Goal: Task Accomplishment & Management: Use online tool/utility

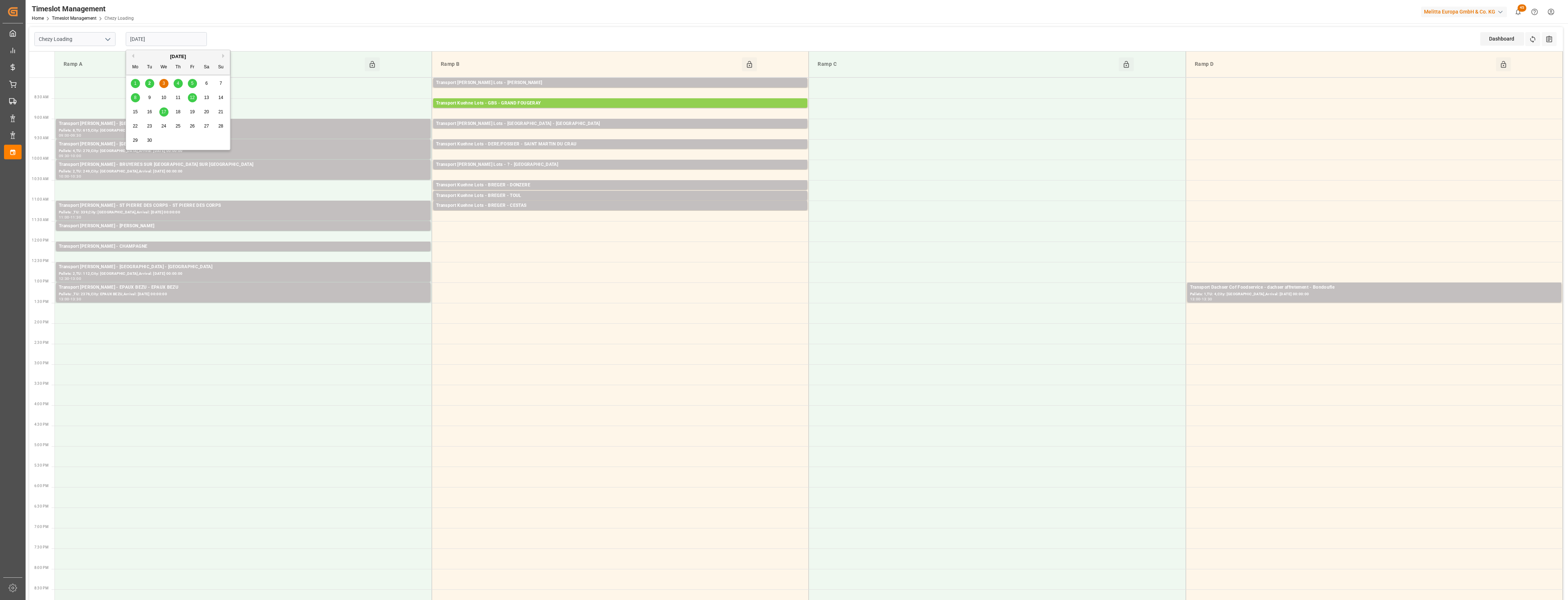
click at [176, 43] on input "[DATE]" at bounding box center [166, 39] width 81 height 14
click at [147, 86] on div "2" at bounding box center [149, 83] width 9 height 9
type input "[DATE]"
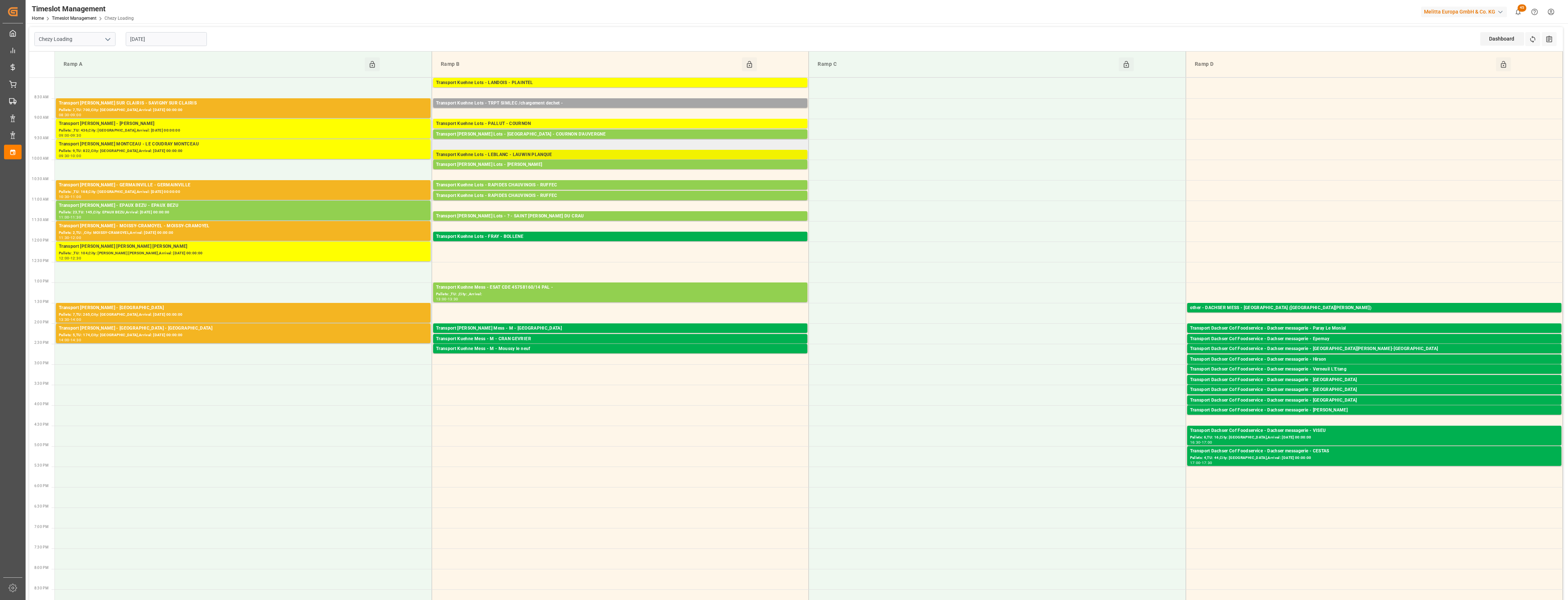
click at [559, 153] on div "Transport Kuehne Lots - LEBLANC - LAUWIN PLANQUE" at bounding box center [620, 155] width 368 height 7
click at [845, 175] on button "Open" at bounding box center [849, 177] width 51 height 9
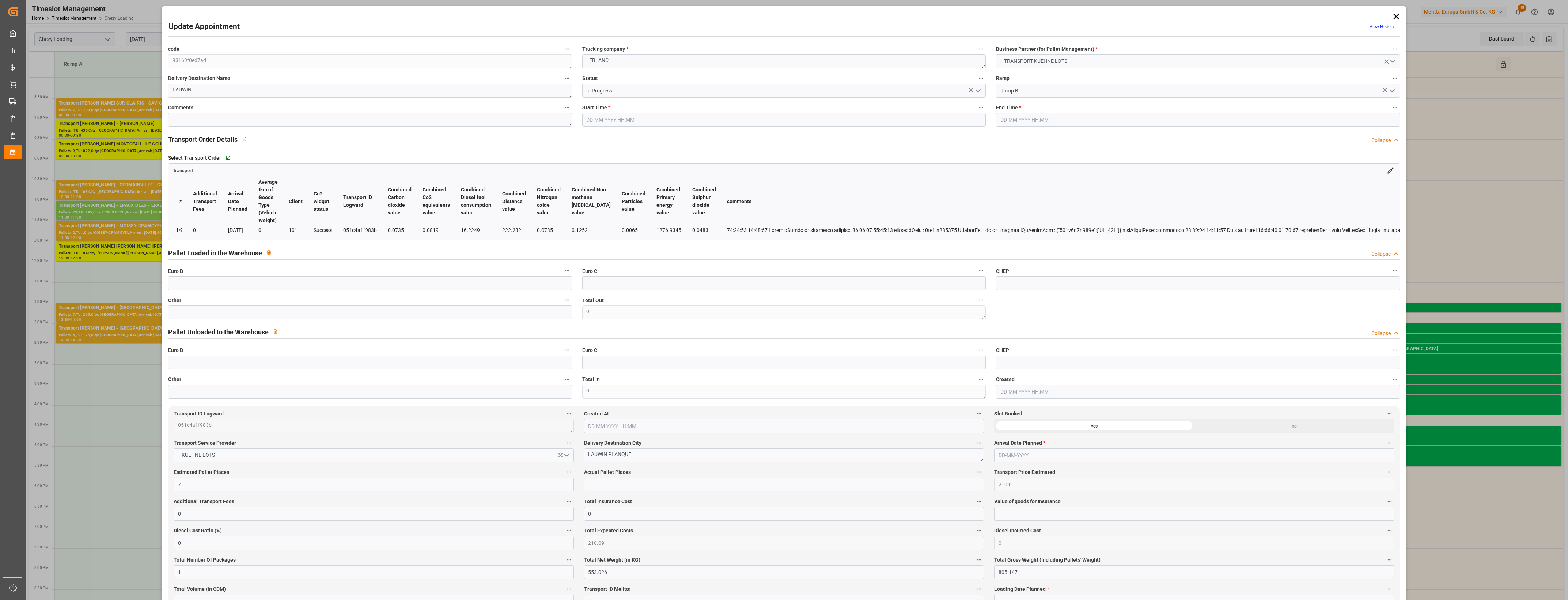
type input "[DATE] 09:45"
type input "[DATE] 10:00"
type input "[DATE] 12:53"
type input "[DATE] 11:26"
type input "[DATE]"
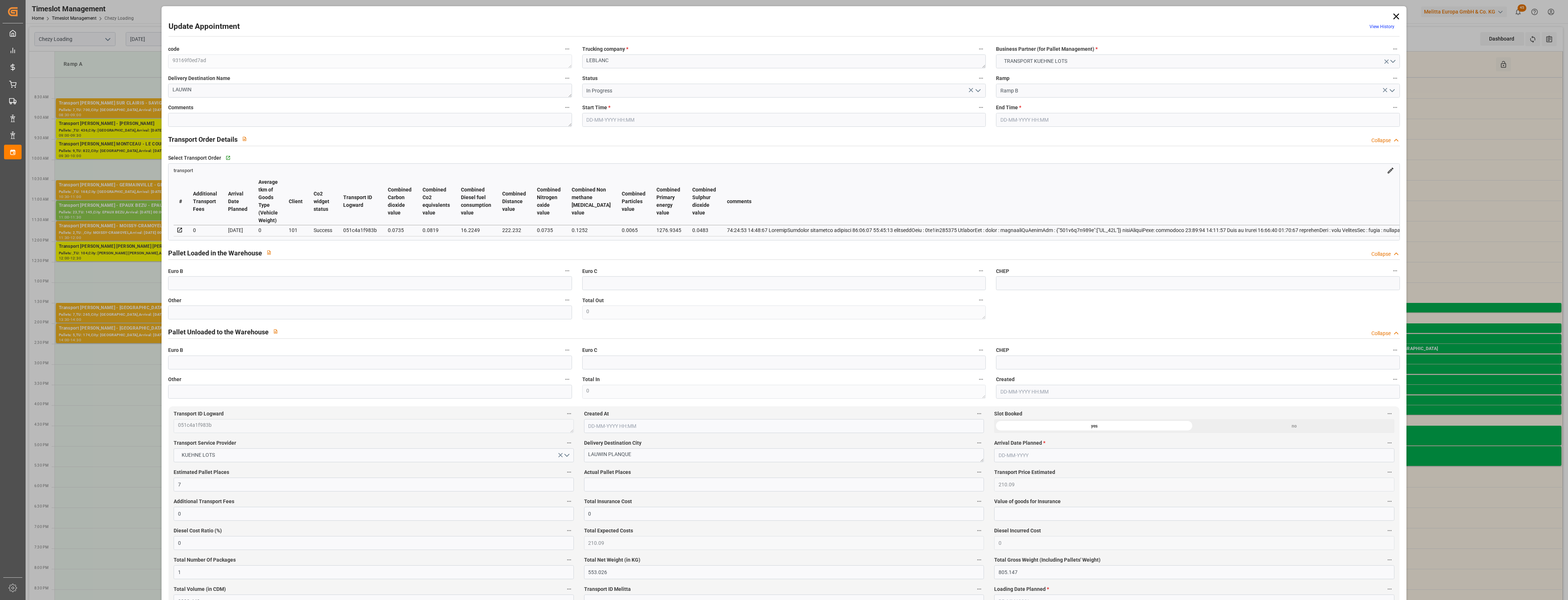
type input "[DATE]"
click at [1395, 17] on icon at bounding box center [1396, 16] width 6 height 6
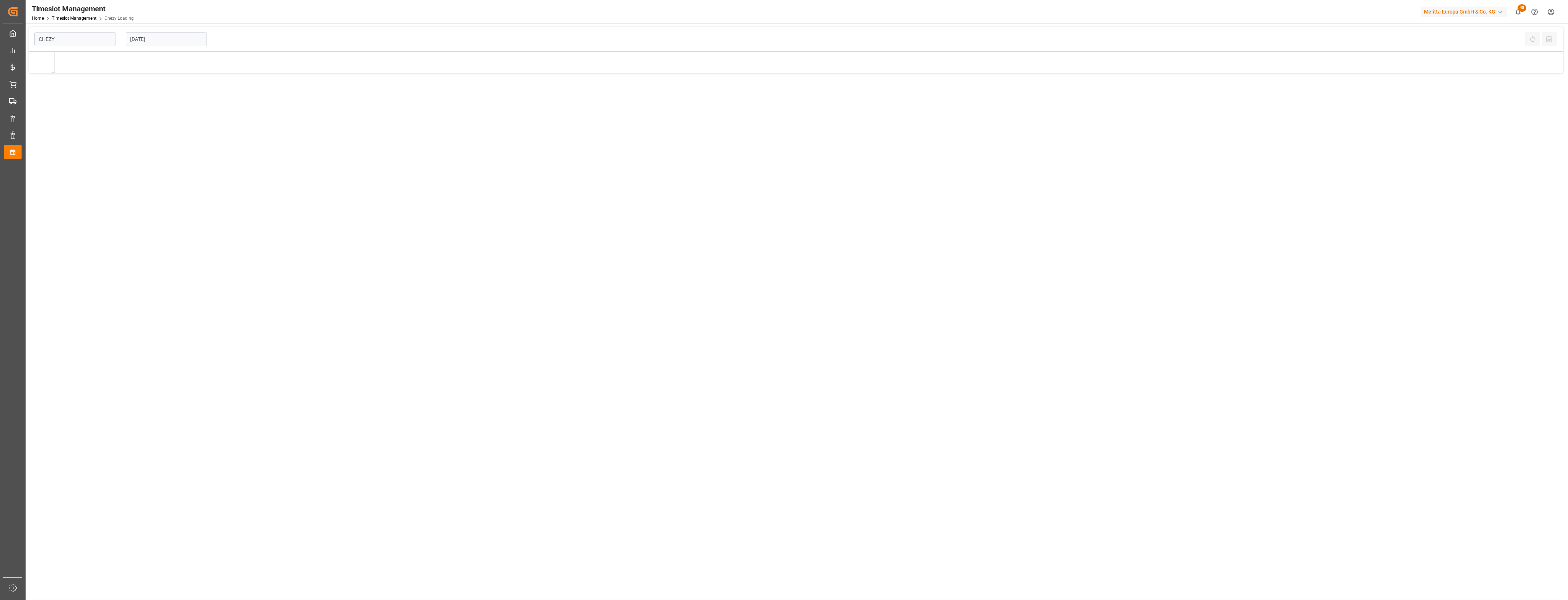
type input "Chezy Loading"
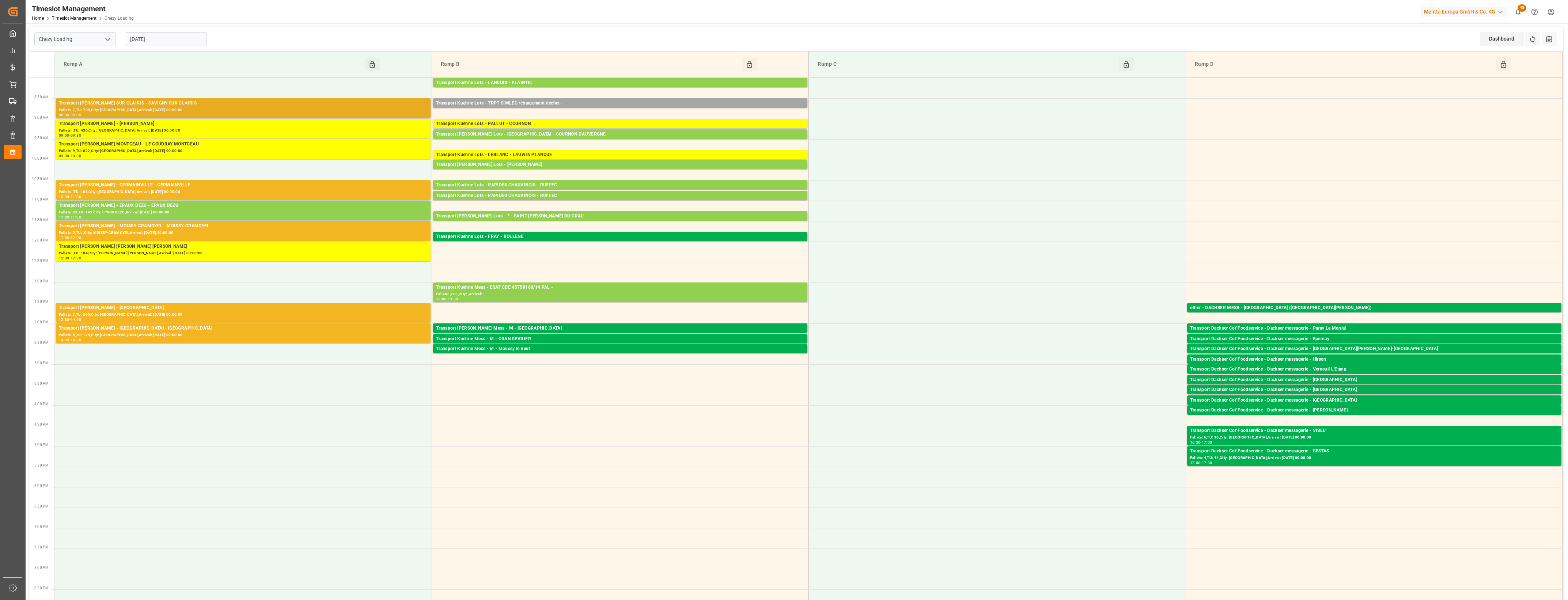
click at [211, 105] on div "Transport [PERSON_NAME] SUR CLAIRIS - SAVIGNY SUR CLAIRIS" at bounding box center [243, 103] width 369 height 7
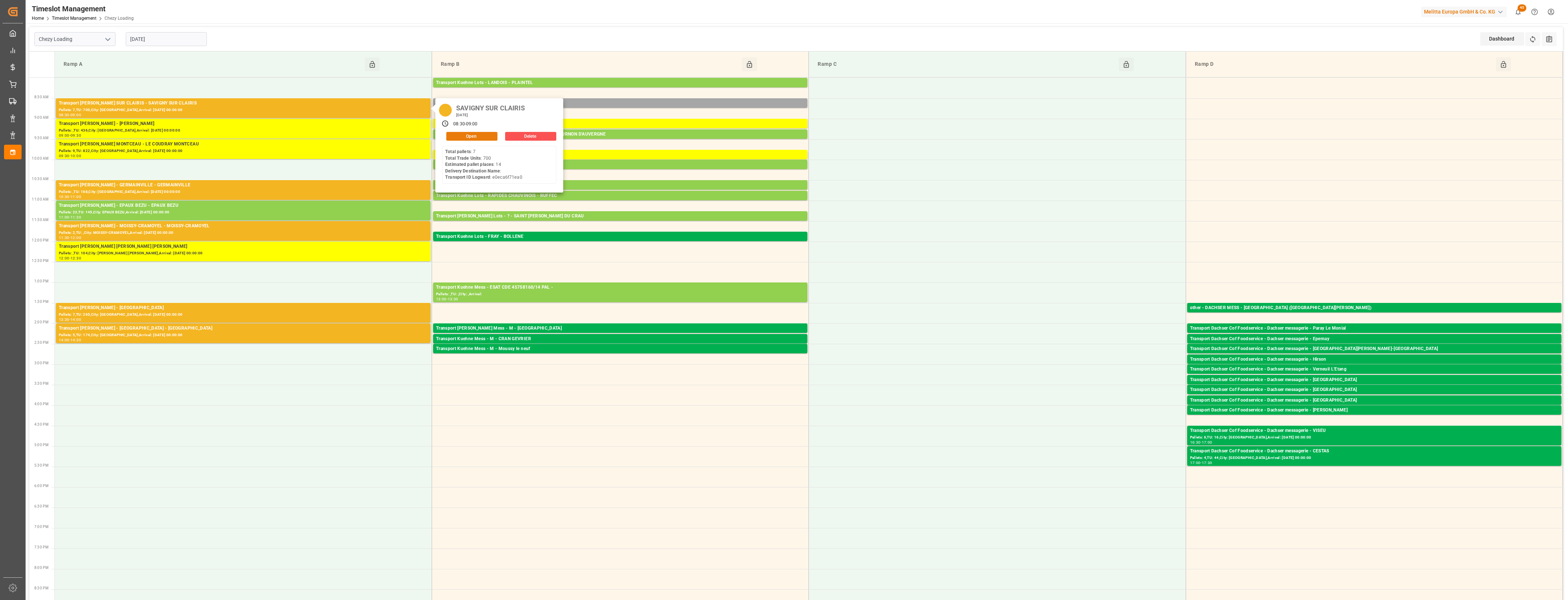
click at [469, 136] on button "Open" at bounding box center [472, 136] width 51 height 9
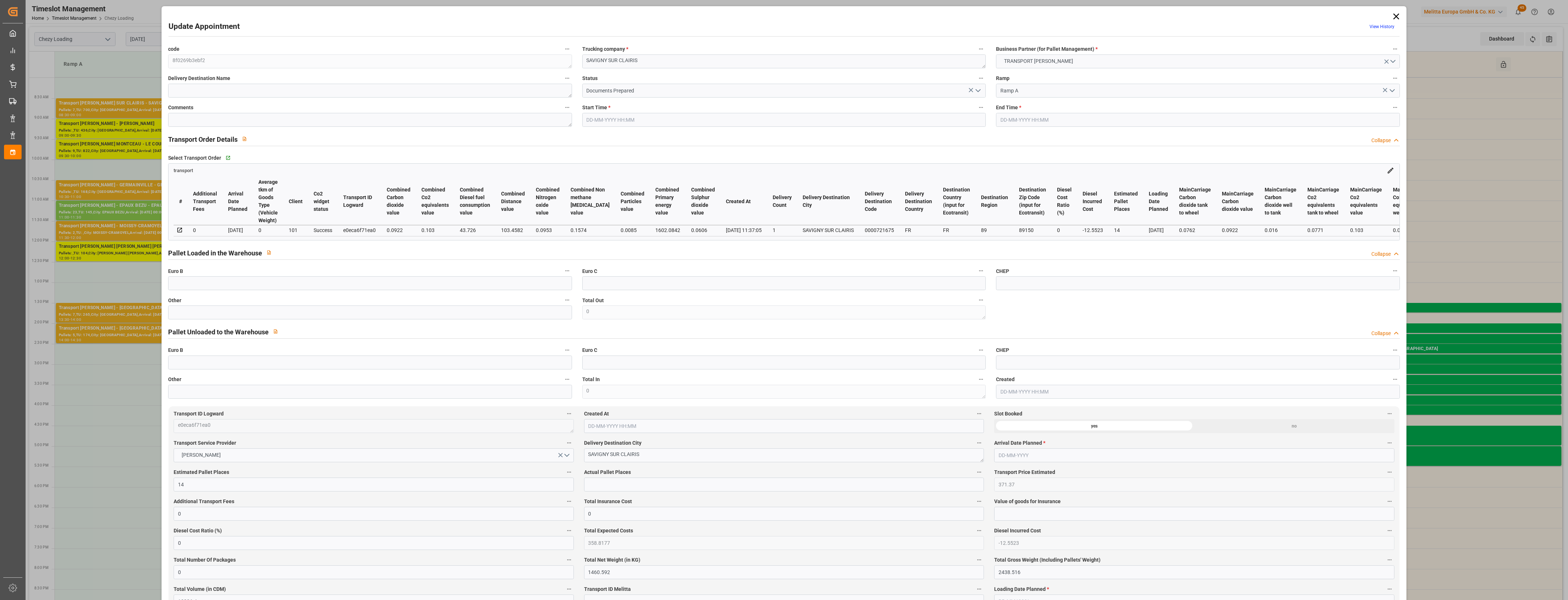
type input "14"
type input "371.37"
type input "0"
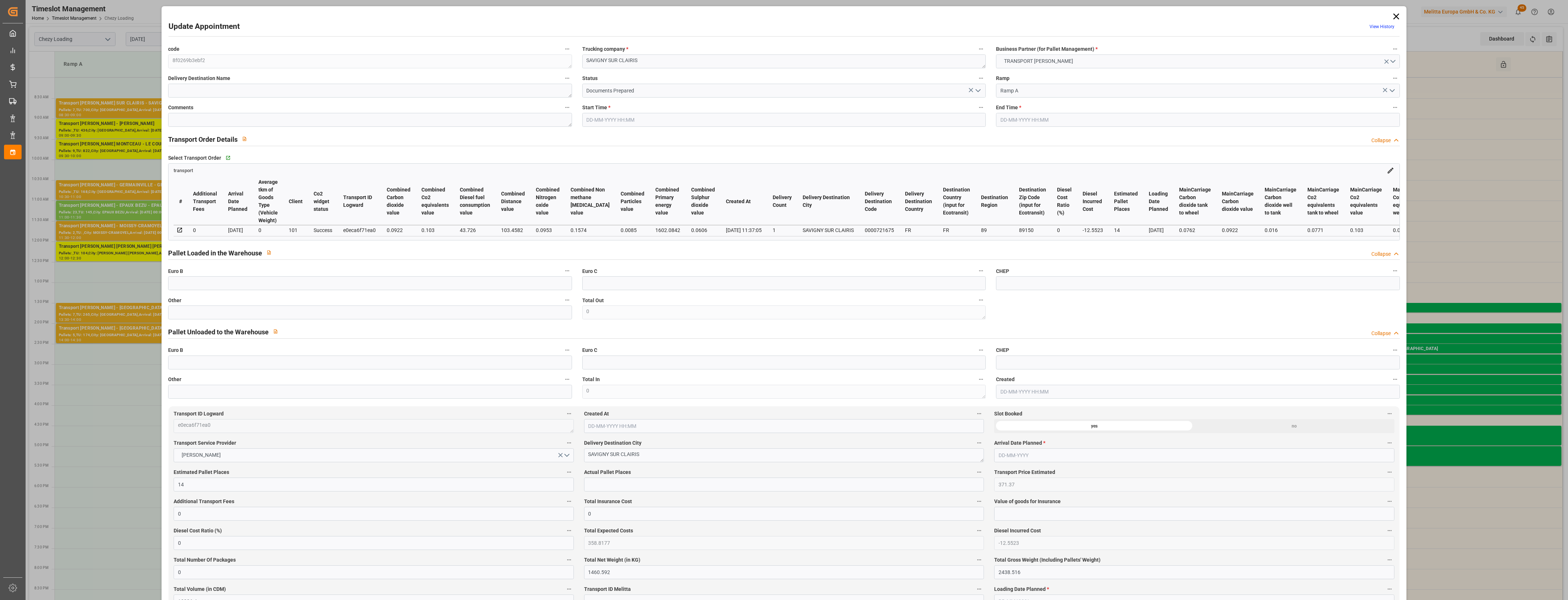
type input "358.8177"
type input "-12.5523"
type input "0"
type input "1460.592"
type input "2438.516"
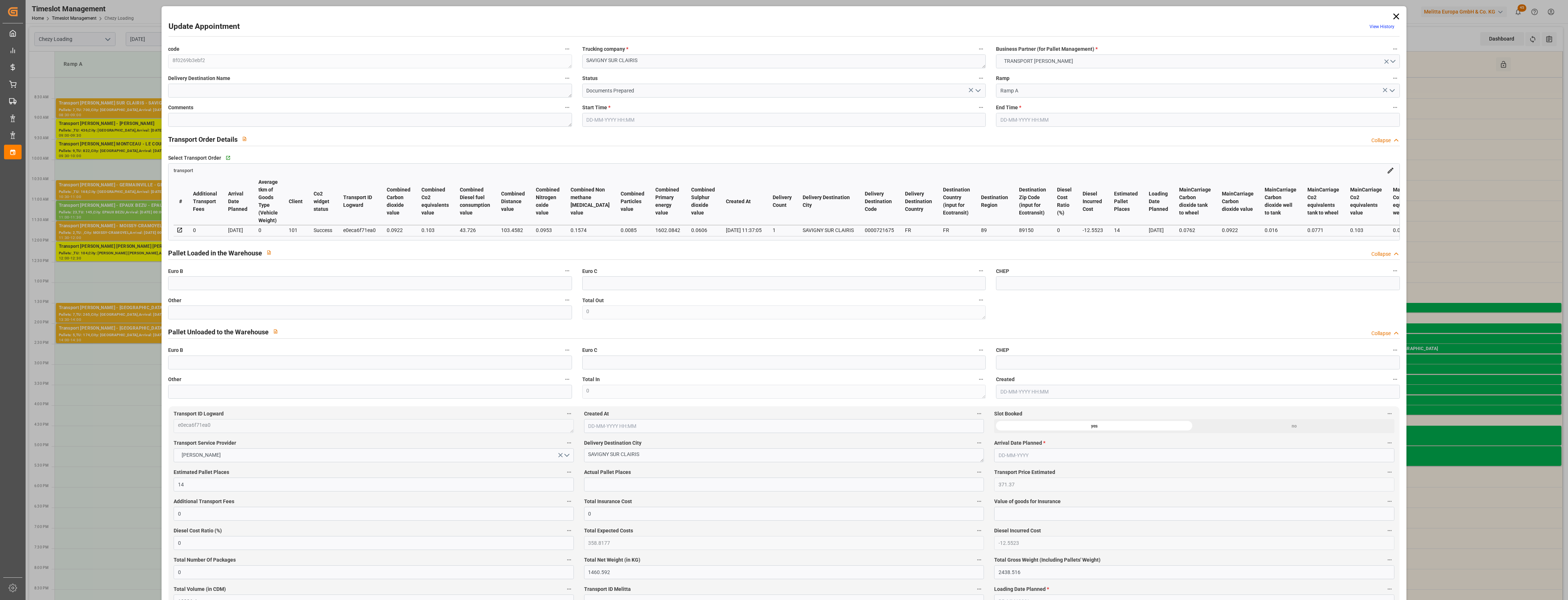
type input "13886.4"
type input "89"
type input "7"
type input "700"
type input "19"
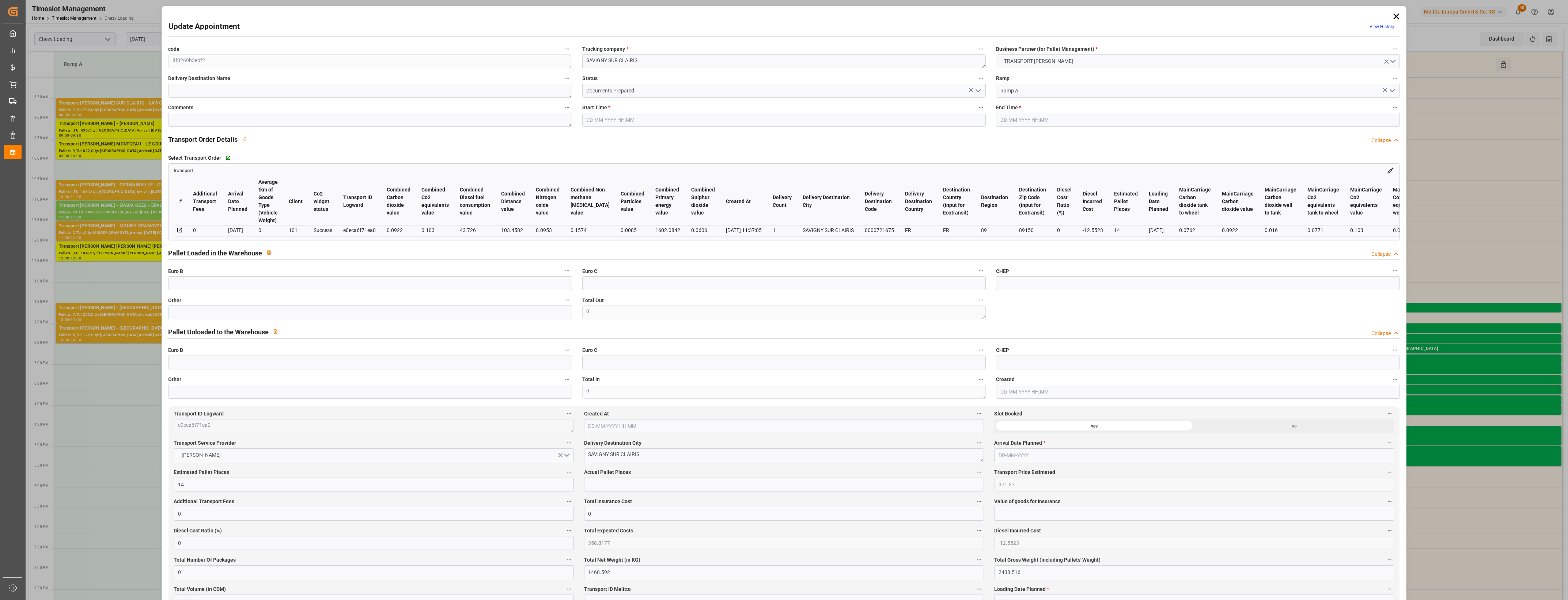
type input "101"
type input "1957.88"
type input "0"
type input "4710.8598"
type input "0"
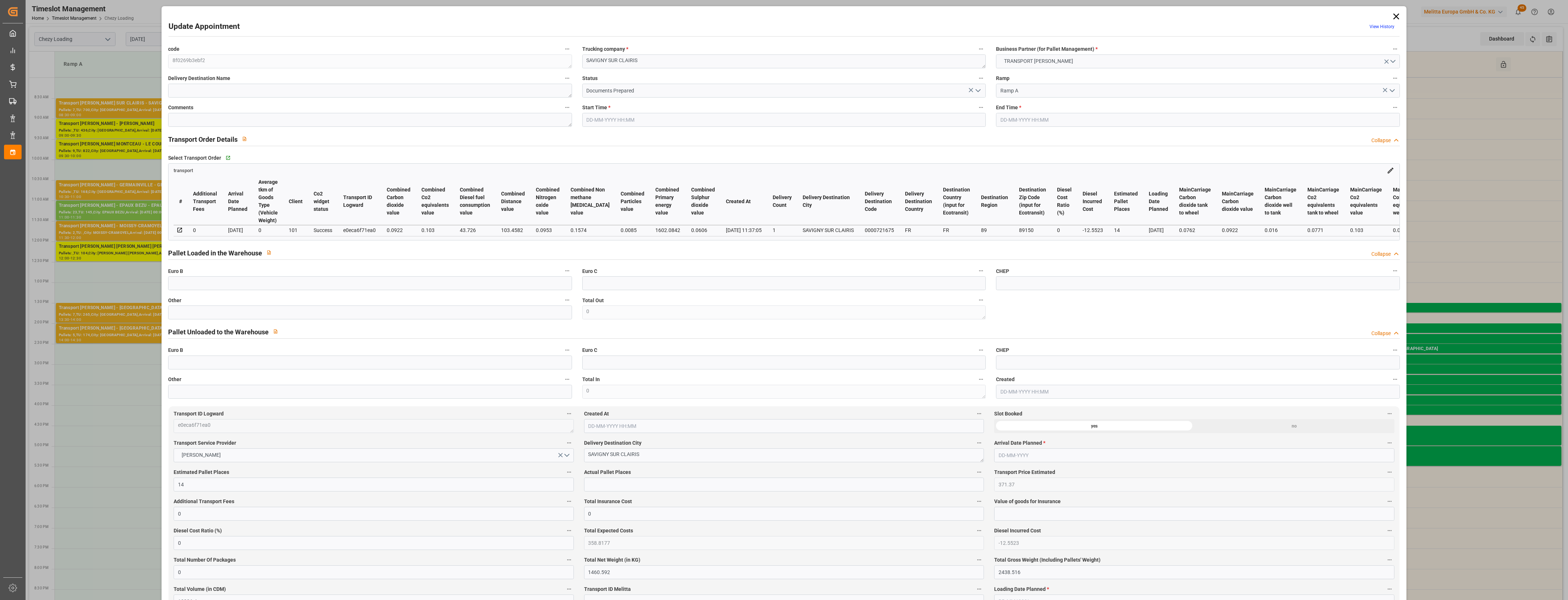
type input "0"
type input "21"
type input "35"
type input "02-09-2025 08:30"
type input "02-09-2025 09:00"
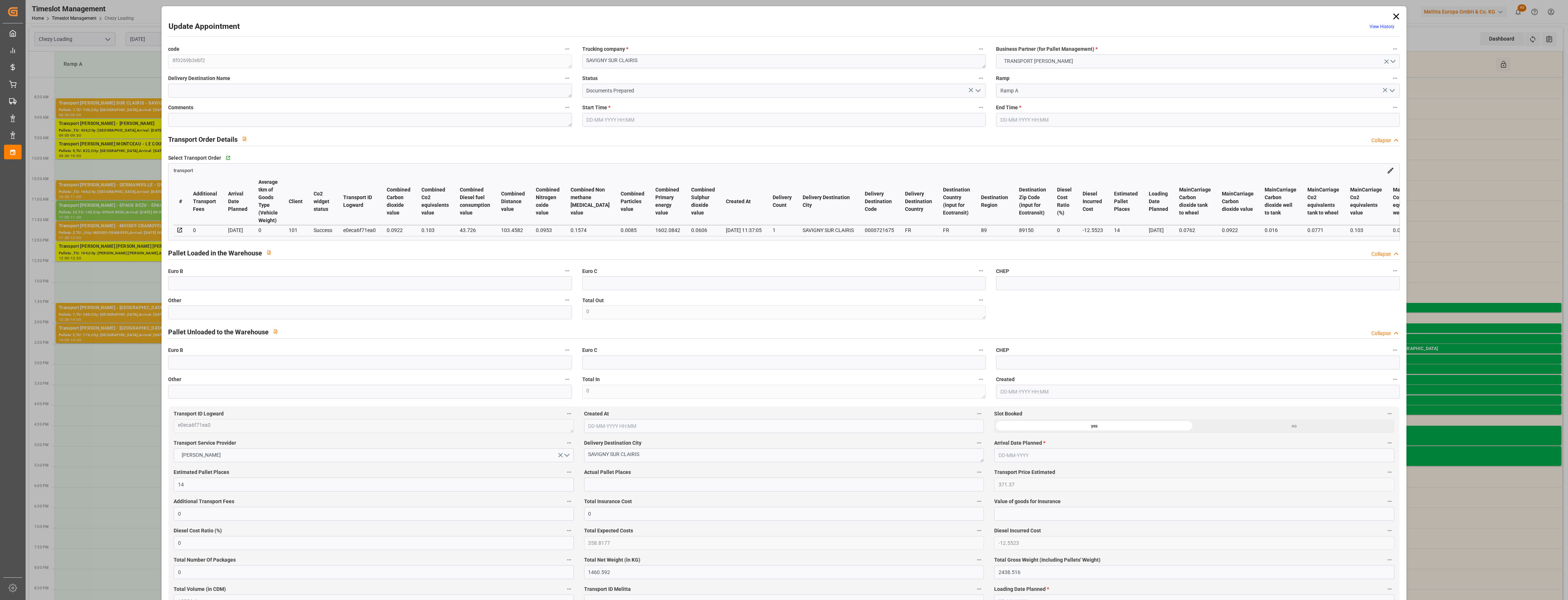
type input "27-08-2025 14:40"
type input "27-08-2025 11:37"
type input "[DATE]"
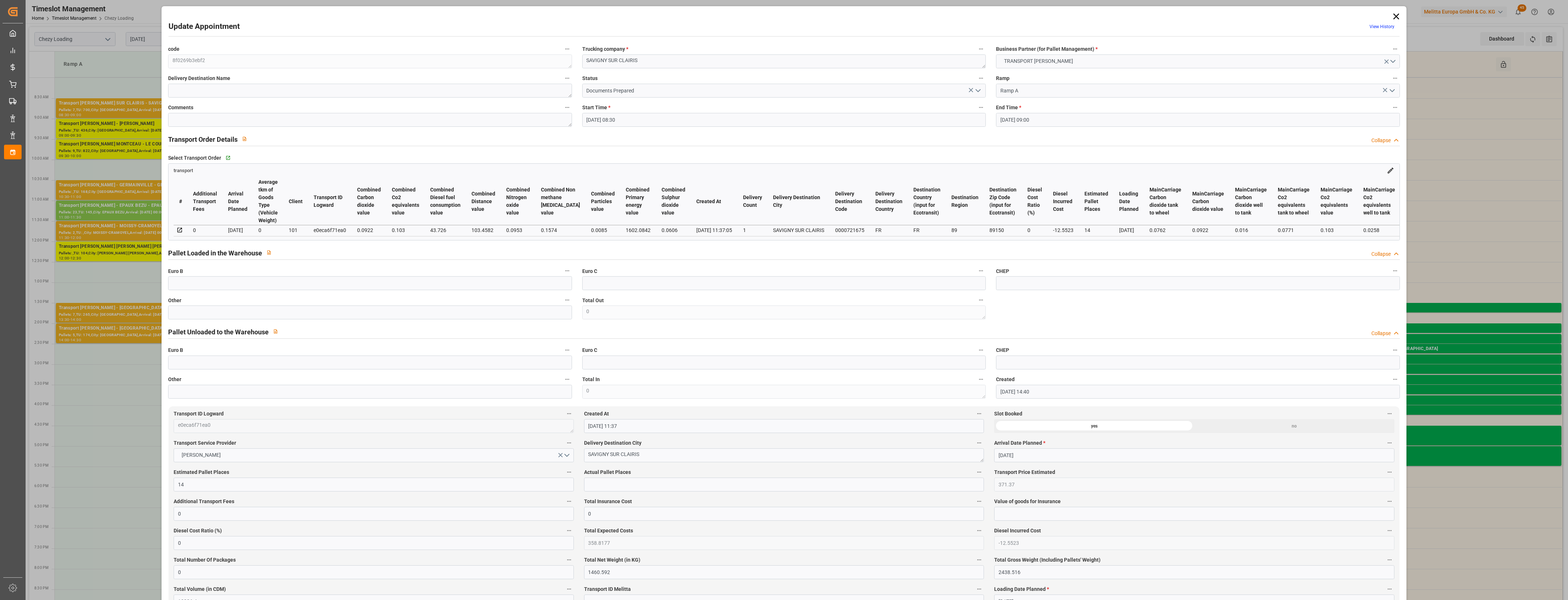
click at [978, 92] on icon "open menu" at bounding box center [978, 91] width 9 height 9
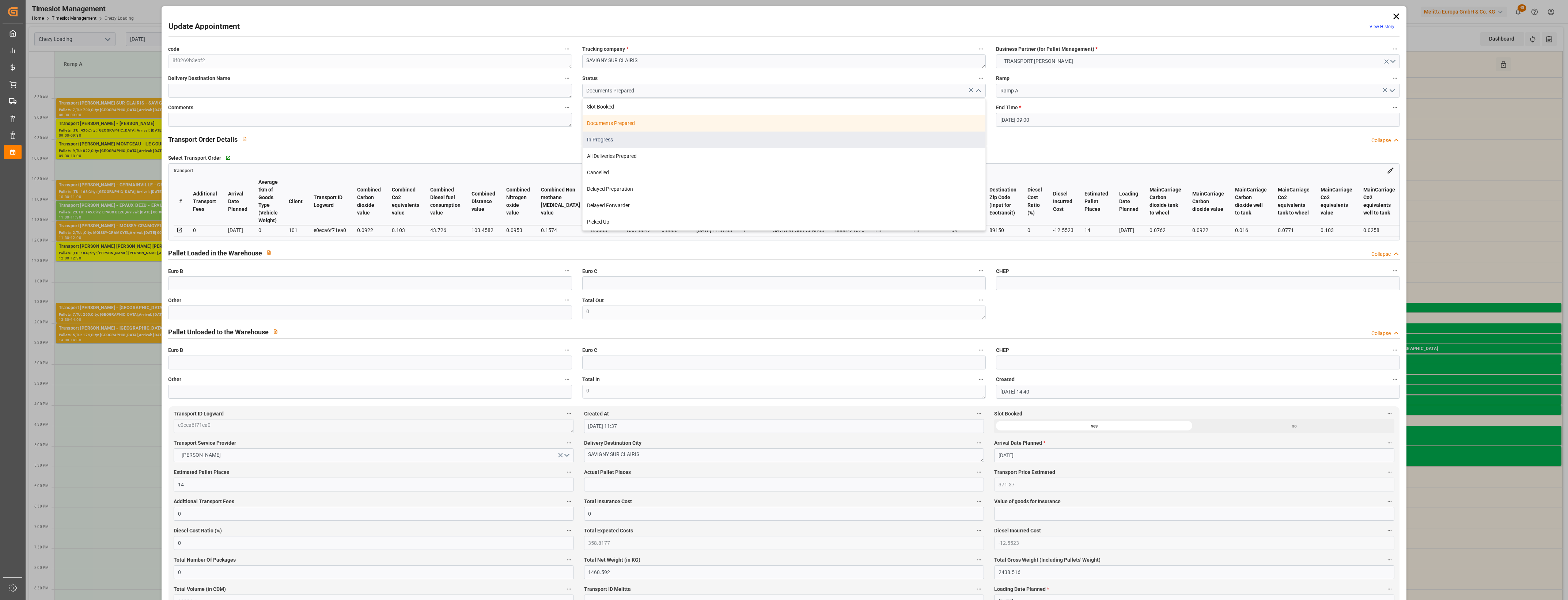
click at [601, 142] on div "In Progress" at bounding box center [784, 139] width 403 height 16
type input "In Progress"
